Goal: Task Accomplishment & Management: Use online tool/utility

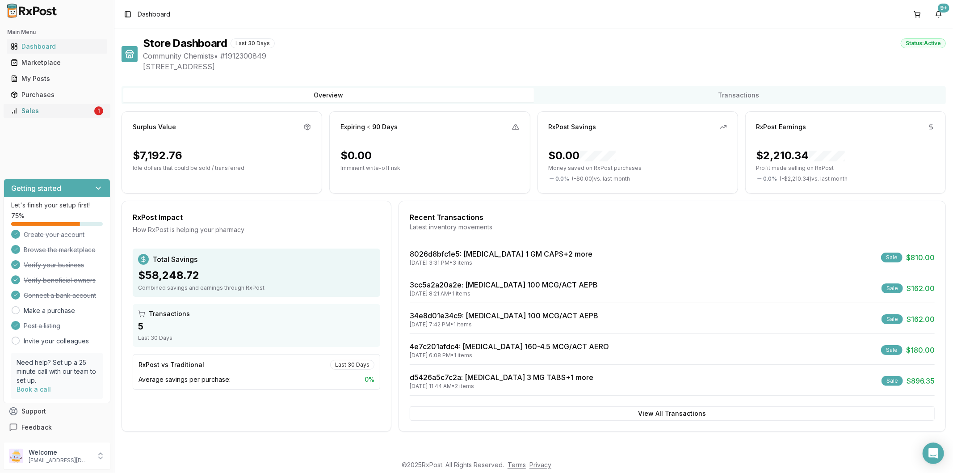
click at [55, 107] on div "Sales" at bounding box center [52, 110] width 82 height 9
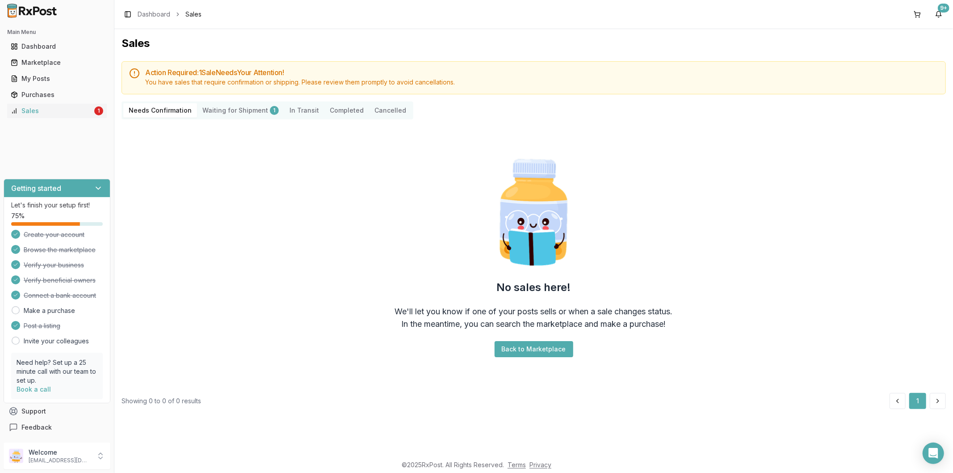
click at [232, 114] on Shipment "Waiting for Shipment 1" at bounding box center [240, 110] width 87 height 14
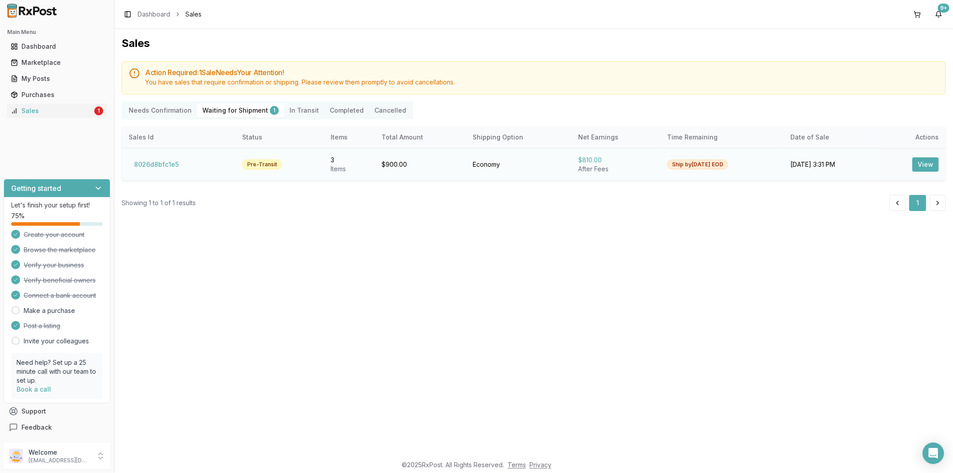
click at [237, 168] on td "Pre-Transit" at bounding box center [279, 164] width 88 height 33
click at [161, 163] on button "8026d8bfc1e5" at bounding box center [156, 164] width 55 height 14
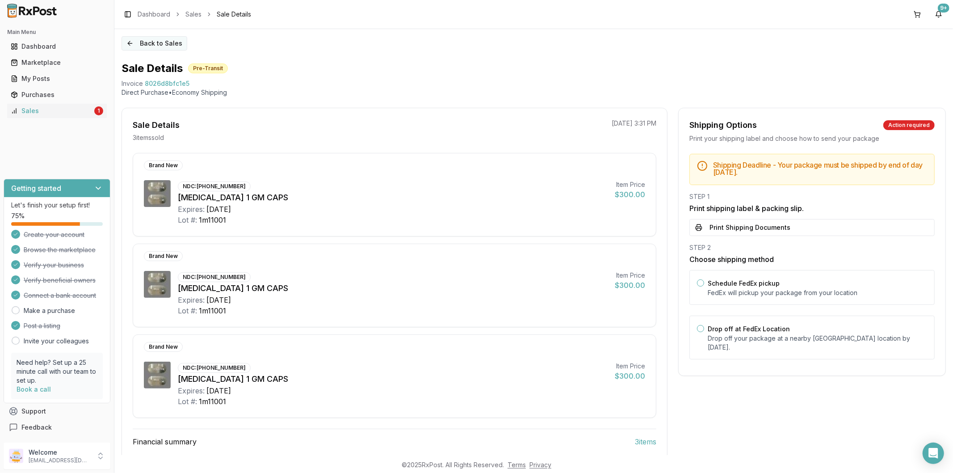
click at [148, 45] on button "Back to Sales" at bounding box center [154, 43] width 66 height 14
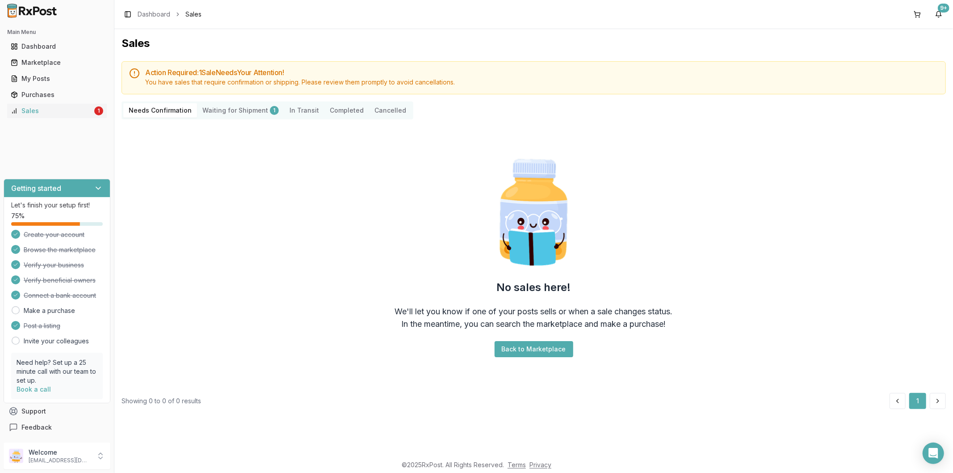
click at [228, 117] on div "Needs Confirmation Waiting for Shipment 1 In Transit Completed Cancelled" at bounding box center [267, 110] width 292 height 18
click at [228, 114] on Shipment "Waiting for Shipment 1" at bounding box center [240, 110] width 87 height 14
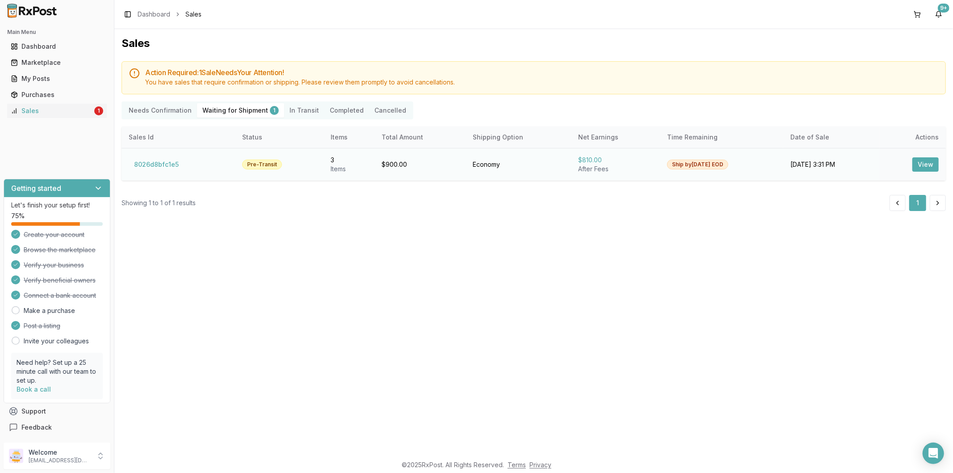
click at [926, 166] on button "View" at bounding box center [925, 164] width 26 height 14
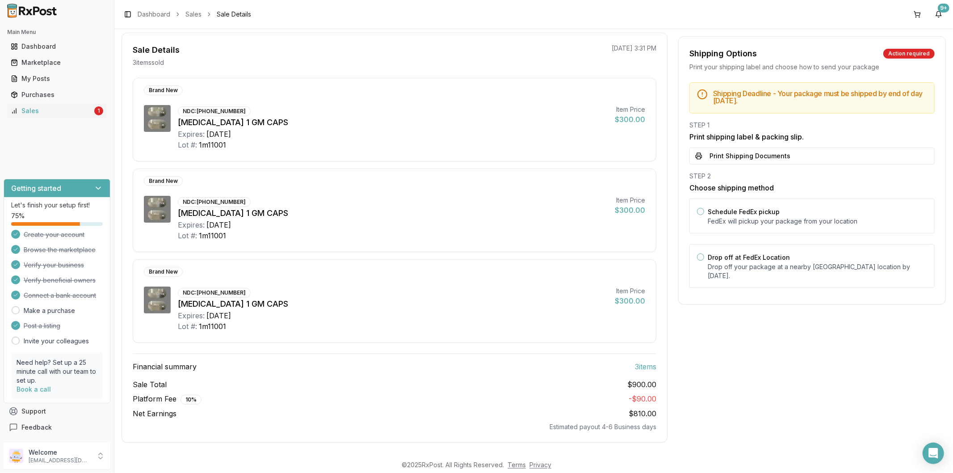
scroll to position [78, 0]
click at [768, 150] on button "Print Shipping Documents" at bounding box center [811, 155] width 245 height 17
